Goal: Transaction & Acquisition: Purchase product/service

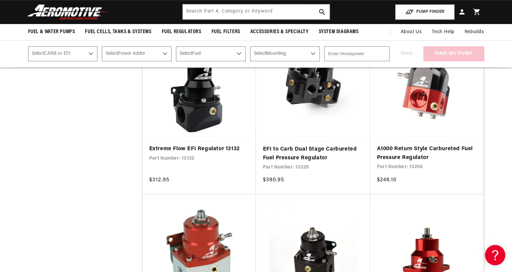
scroll to position [501, 0]
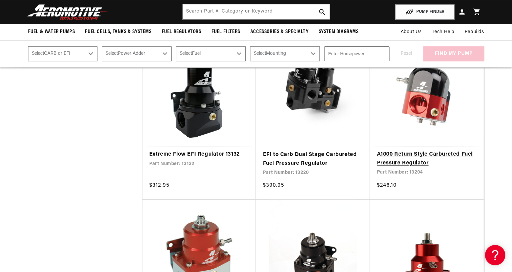
click at [430, 150] on link "A1000 Return Style Carbureted Fuel Pressure Regulator" at bounding box center [427, 158] width 100 height 17
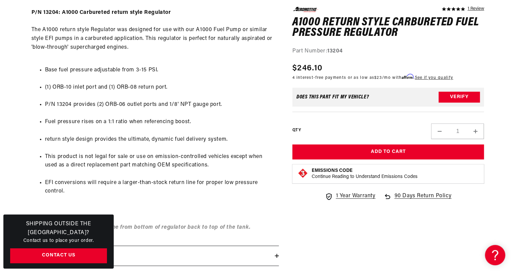
scroll to position [354, 0]
